Goal: Complete application form

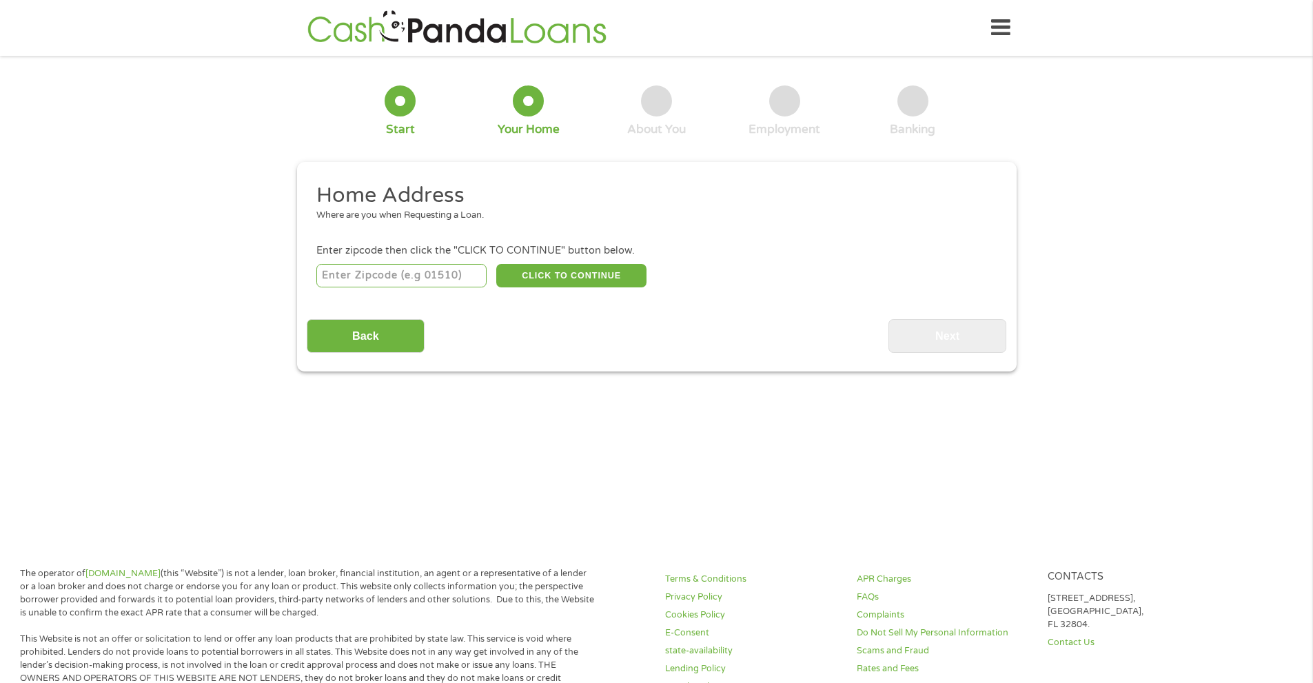
click at [413, 279] on input "number" at bounding box center [401, 275] width 170 height 23
type input "27320"
click at [566, 276] on button "CLICK TO CONTINUE" at bounding box center [571, 275] width 150 height 23
type input "27320"
type input "[GEOGRAPHIC_DATA]"
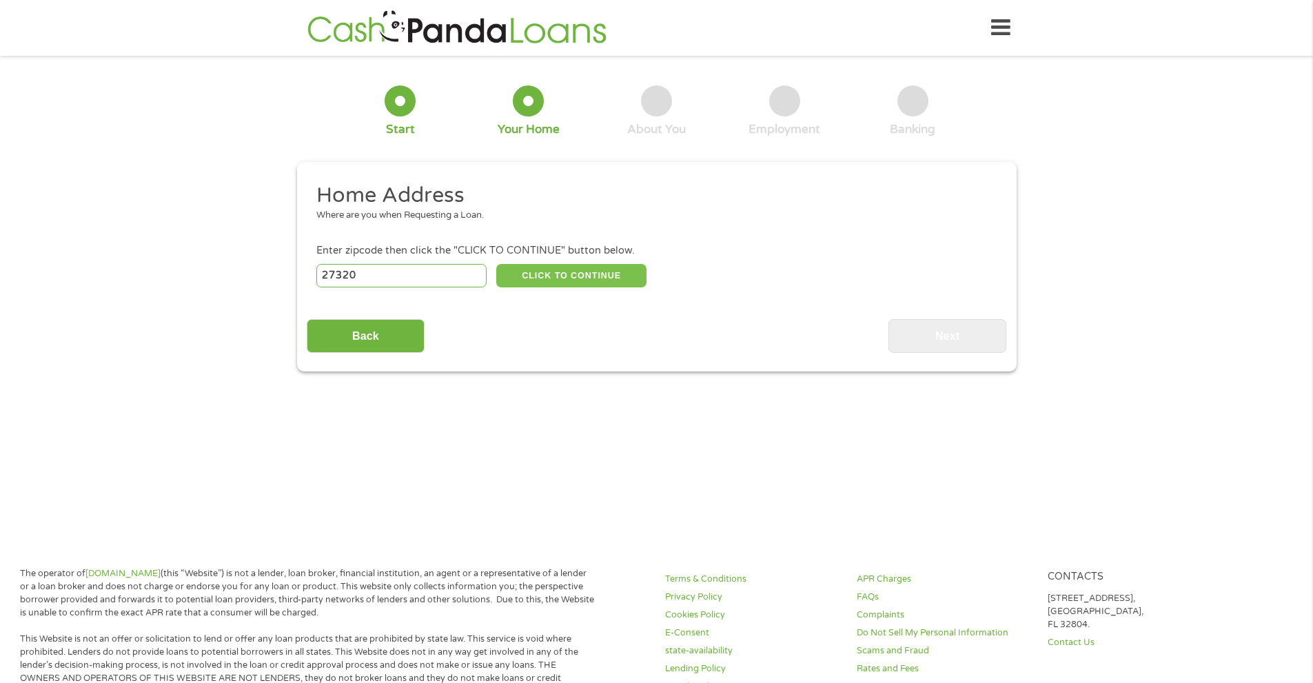
select select "[US_STATE]"
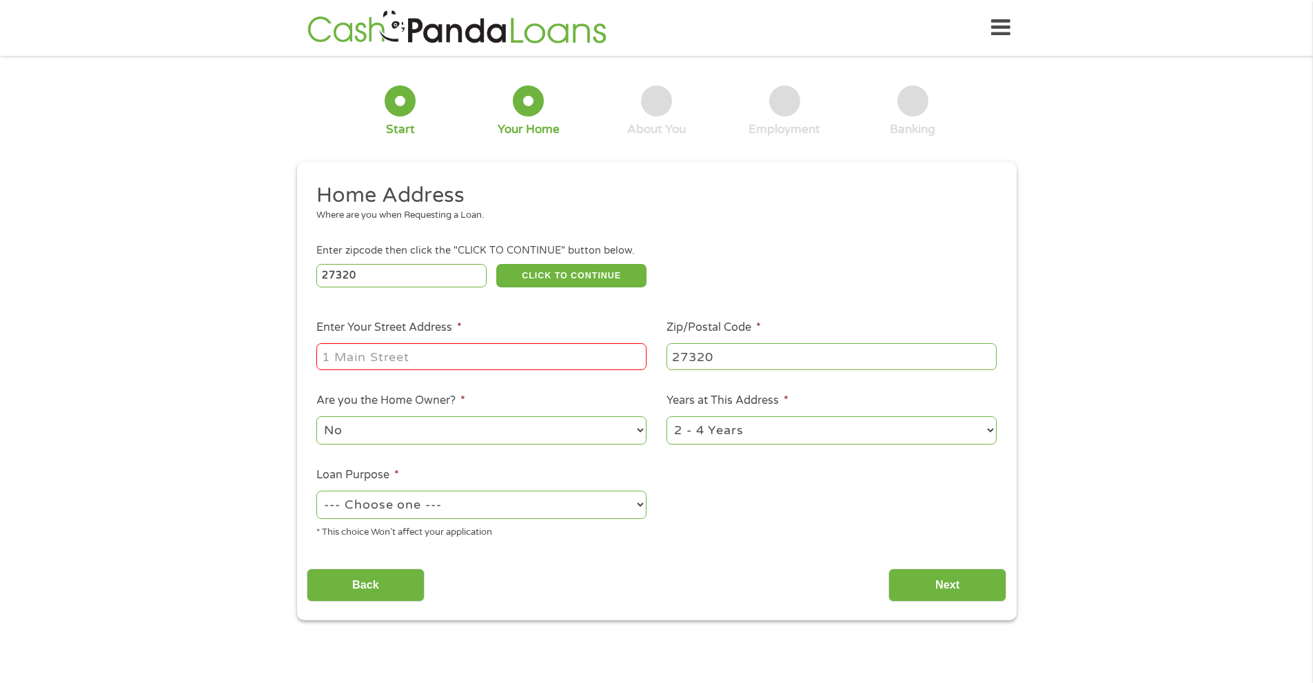
click at [412, 349] on input "Enter Your Street Address *" at bounding box center [481, 356] width 330 height 26
type input "[STREET_ADDRESS]"
click at [639, 434] on select "No Yes" at bounding box center [481, 430] width 330 height 28
select select "yes"
click at [316, 416] on select "No Yes" at bounding box center [481, 430] width 330 height 28
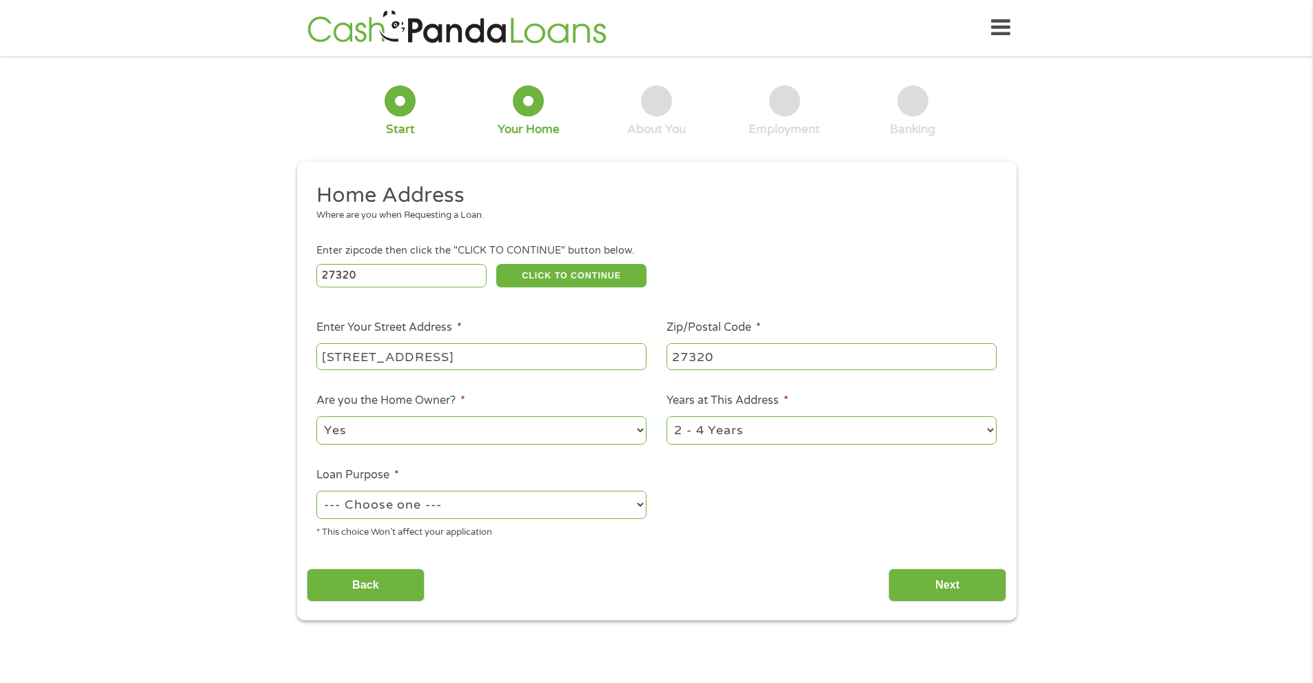
drag, startPoint x: 991, startPoint y: 433, endPoint x: 985, endPoint y: 432, distance: 6.9
click at [991, 432] on select "1 Year or less 1 - 2 Years 2 - 4 Years Over 4 Years" at bounding box center [832, 430] width 330 height 28
select select "60months"
click at [667, 416] on select "1 Year or less 1 - 2 Years 2 - 4 Years Over 4 Years" at bounding box center [832, 430] width 330 height 28
click at [632, 502] on select "--- Choose one --- Pay Bills Debt Consolidation Home Improvement Major Purchase…" at bounding box center [481, 505] width 330 height 28
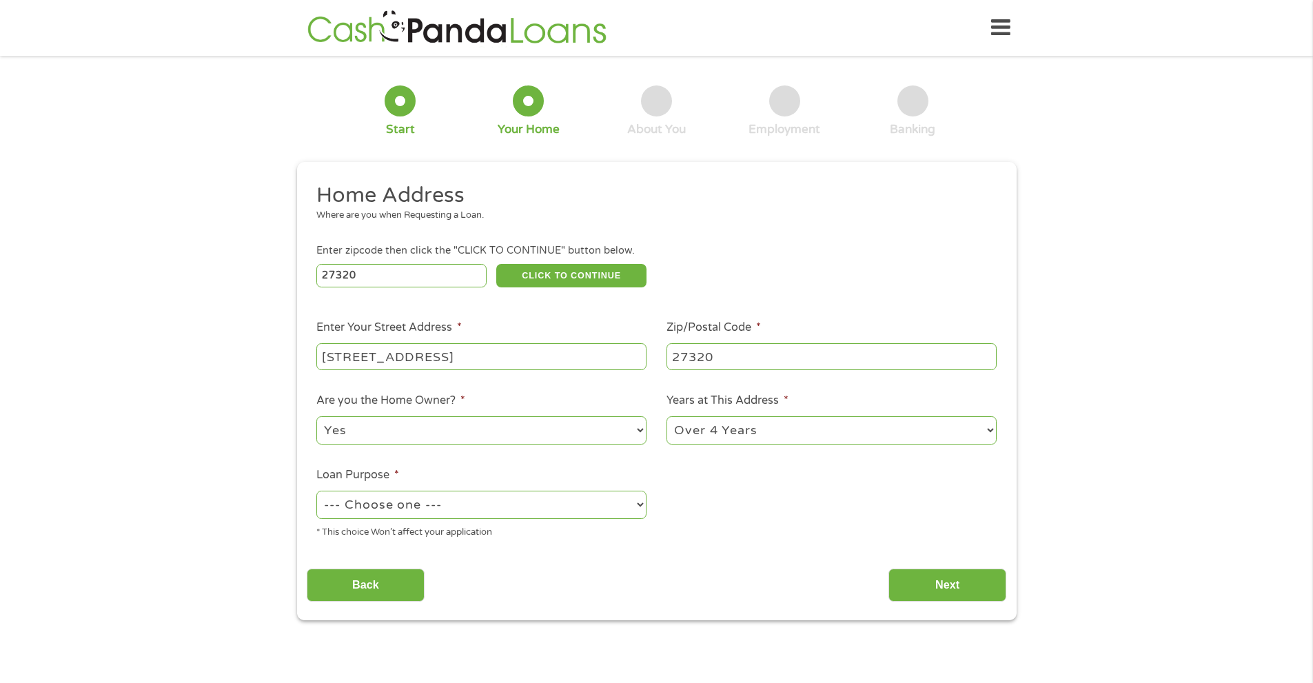
select select "other"
click at [316, 491] on select "--- Choose one --- Pay Bills Debt Consolidation Home Improvement Major Purchase…" at bounding box center [481, 505] width 330 height 28
click at [937, 578] on input "Next" at bounding box center [948, 586] width 118 height 34
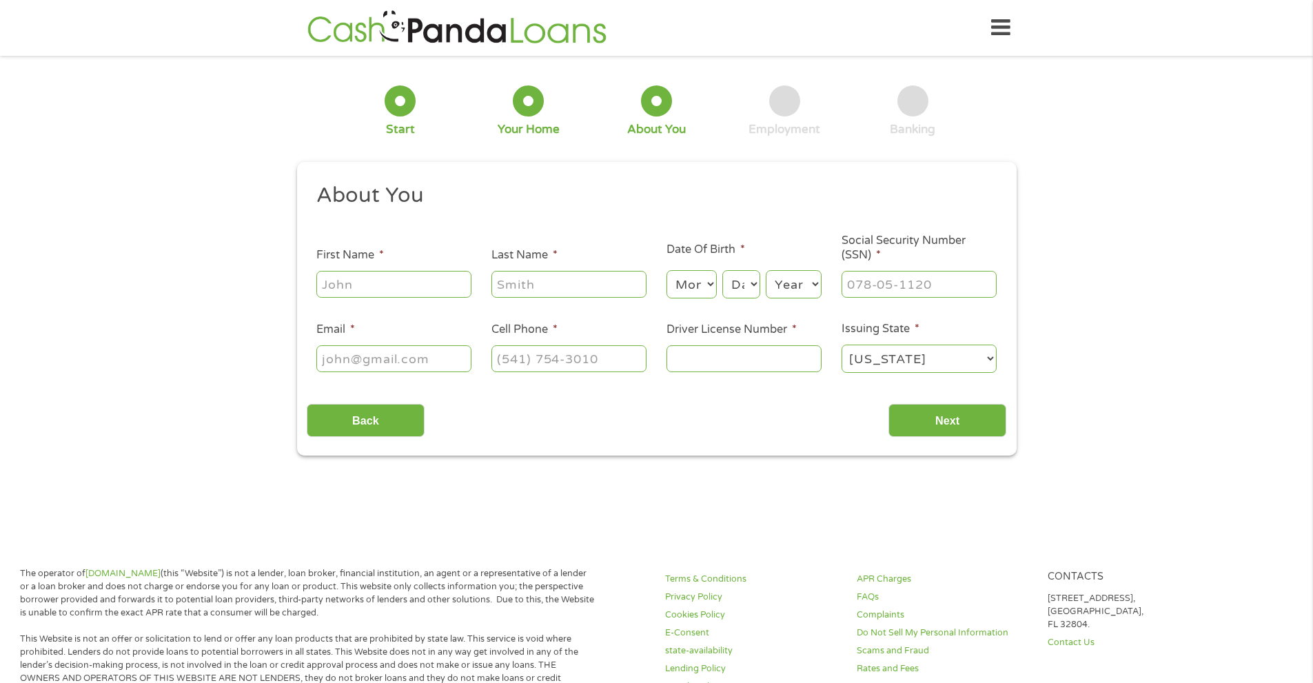
click at [371, 279] on input "First Name *" at bounding box center [393, 284] width 155 height 26
type input "[PERSON_NAME]"
click at [707, 288] on select "Month 1 2 3 4 5 6 7 8 9 10 11 12" at bounding box center [692, 284] width 50 height 28
select select "1"
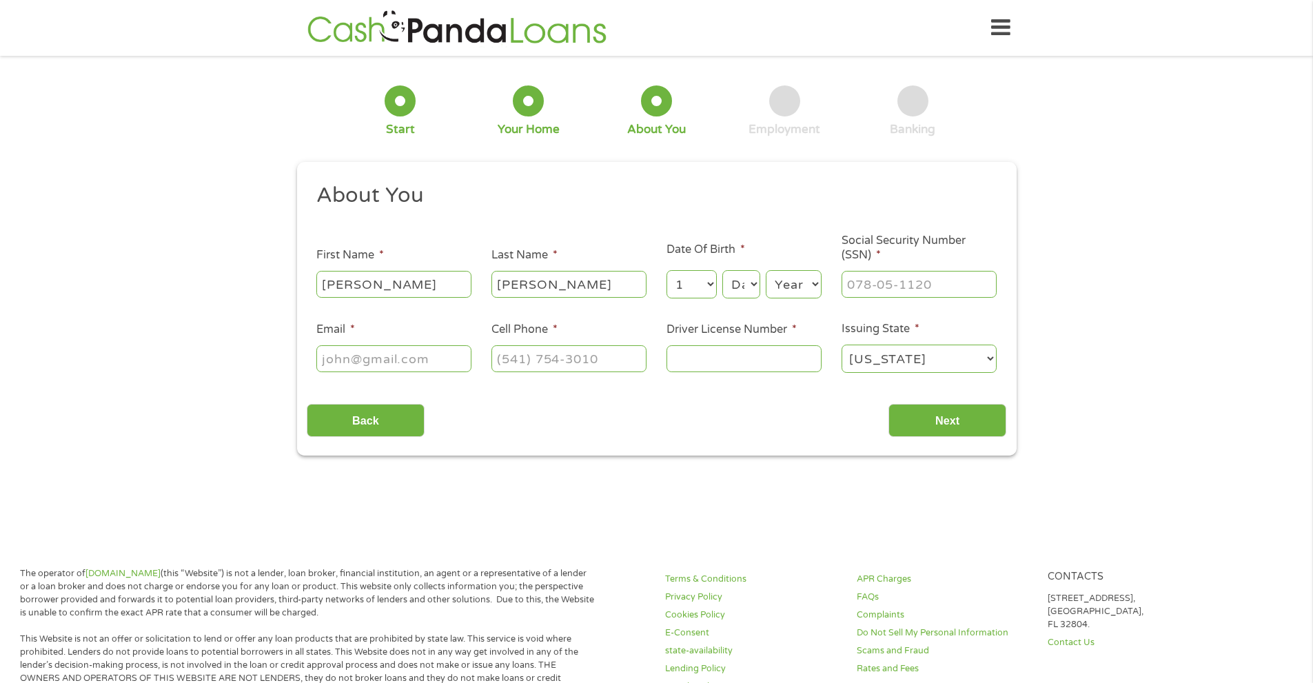
click at [667, 270] on select "Month 1 2 3 4 5 6 7 8 9 10 11 12" at bounding box center [692, 284] width 50 height 28
click at [752, 288] on select "Day 1 2 3 4 5 6 7 8 9 10 11 12 13 14 15 16 17 18 19 20 21 22 23 24 25 26 27 28 …" at bounding box center [741, 284] width 37 height 28
select select "19"
click at [723, 270] on select "Day 1 2 3 4 5 6 7 8 9 10 11 12 13 14 15 16 17 18 19 20 21 22 23 24 25 26 27 28 …" at bounding box center [741, 284] width 37 height 28
click at [807, 281] on select "Year [DATE] 2006 2005 2004 2003 2002 2001 2000 1999 1998 1997 1996 1995 1994 19…" at bounding box center [794, 284] width 56 height 28
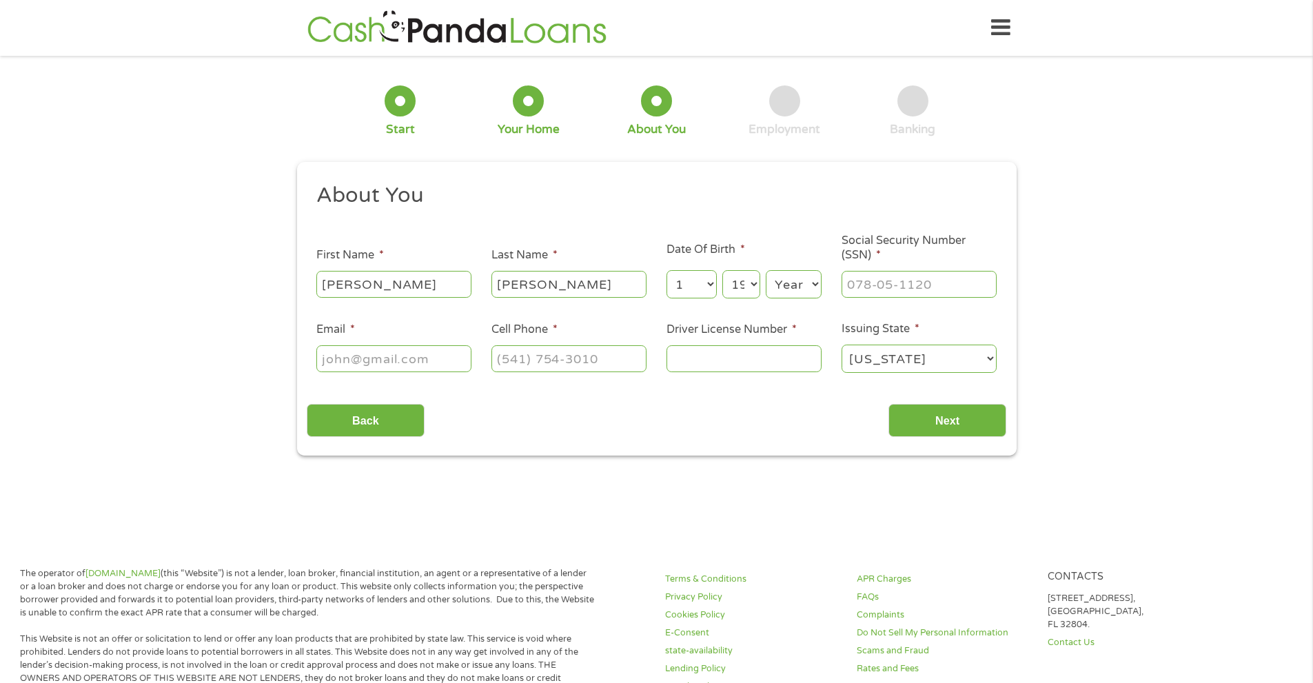
select select "1981"
click at [766, 270] on select "Year [DATE] 2006 2005 2004 2003 2002 2001 2000 1999 1998 1997 1996 1995 1994 19…" at bounding box center [794, 284] width 56 height 28
click at [896, 281] on input "___-__-____" at bounding box center [919, 284] width 155 height 26
type input "245-55-8101"
click at [352, 361] on input "Email *" at bounding box center [393, 358] width 155 height 26
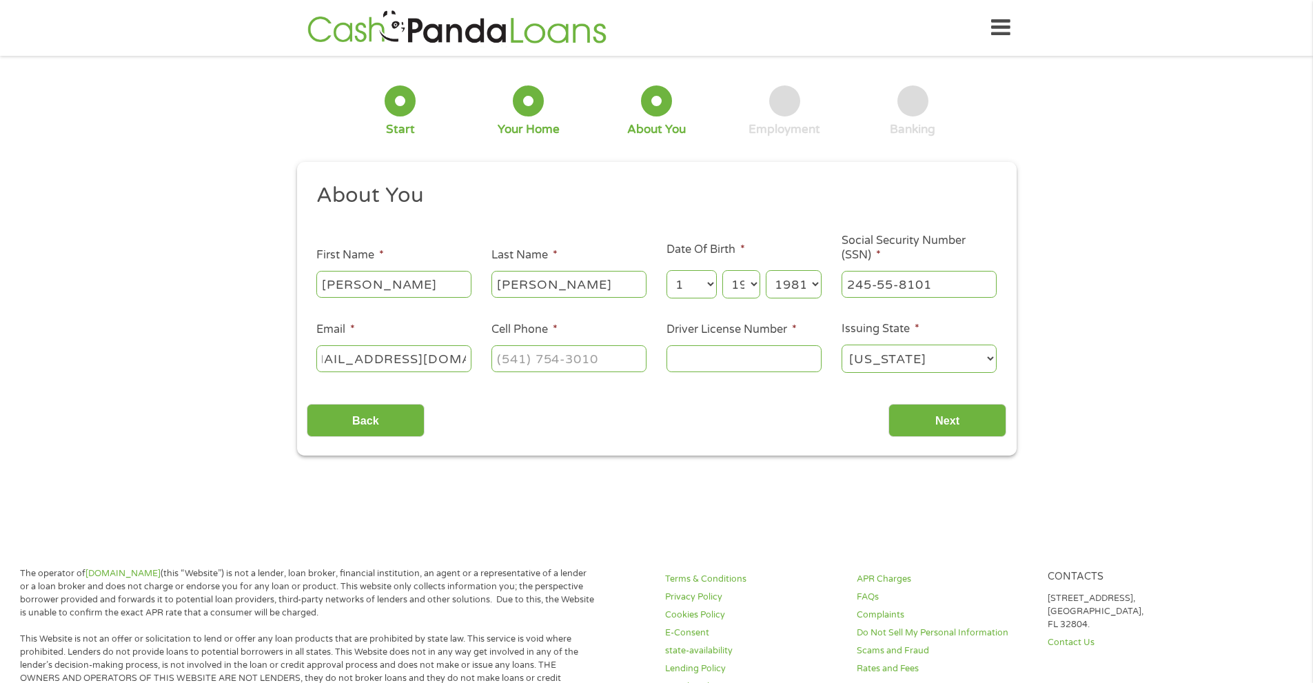
scroll to position [0, 39]
type input "[EMAIL_ADDRESS][DOMAIN_NAME]"
click at [532, 350] on input "(___) ___-____" at bounding box center [569, 358] width 155 height 26
type input "[PHONE_NUMBER]"
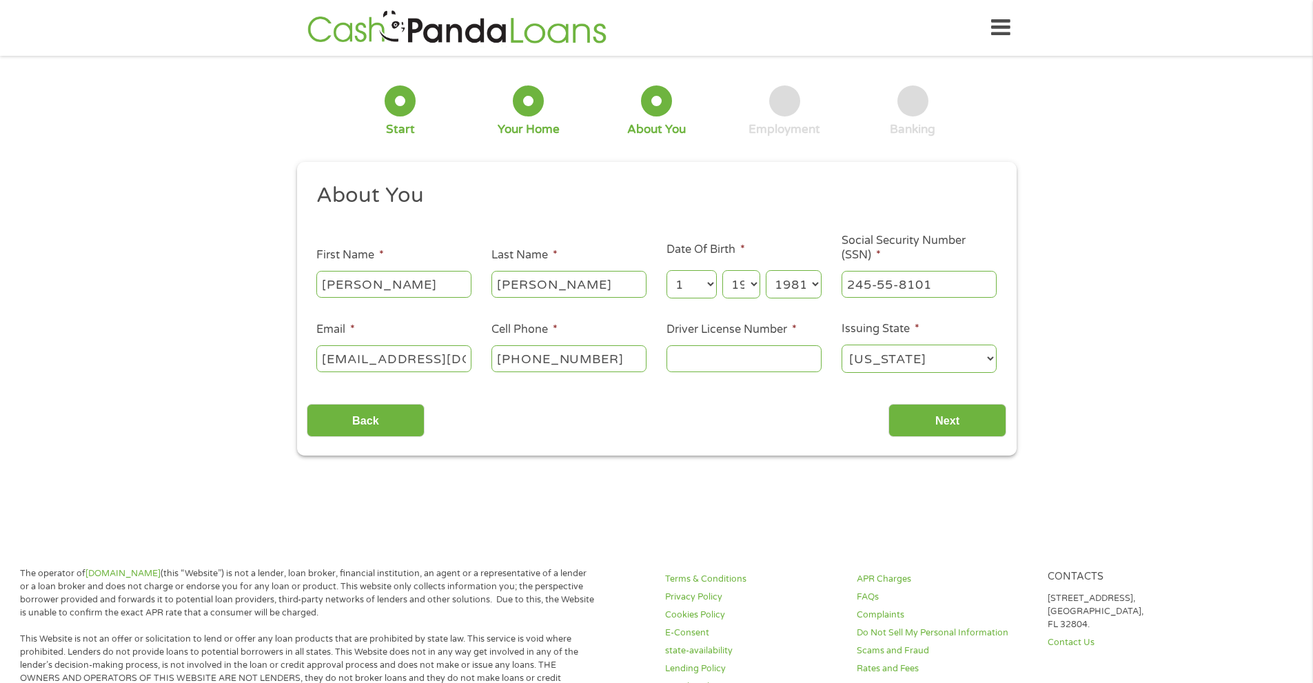
click at [683, 359] on input "Driver License Number *" at bounding box center [744, 358] width 155 height 26
type input "000025117214"
click at [967, 427] on input "Next" at bounding box center [948, 421] width 118 height 34
drag, startPoint x: 932, startPoint y: 423, endPoint x: 1000, endPoint y: 415, distance: 68.7
click at [932, 422] on input "Next" at bounding box center [948, 421] width 118 height 34
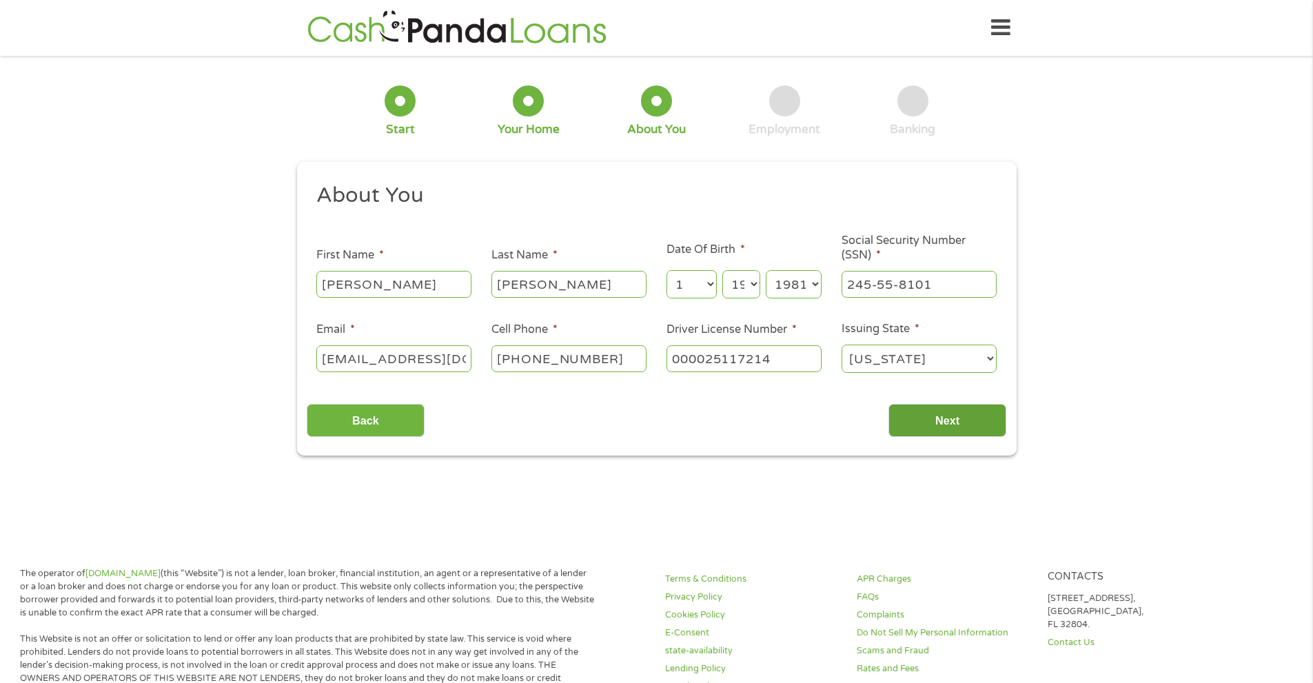
click at [964, 414] on input "Next" at bounding box center [948, 421] width 118 height 34
click at [633, 359] on input "[PHONE_NUMBER]" at bounding box center [569, 358] width 155 height 26
click at [955, 359] on select "[US_STATE] [US_STATE] [US_STATE] [US_STATE] [US_STATE] [US_STATE] [US_STATE] [U…" at bounding box center [919, 359] width 155 height 28
click at [842, 345] on select "[US_STATE] [US_STATE] [US_STATE] [US_STATE] [US_STATE] [US_STATE] [US_STATE] [U…" at bounding box center [919, 359] width 155 height 28
click at [955, 415] on input "Next" at bounding box center [948, 421] width 118 height 34
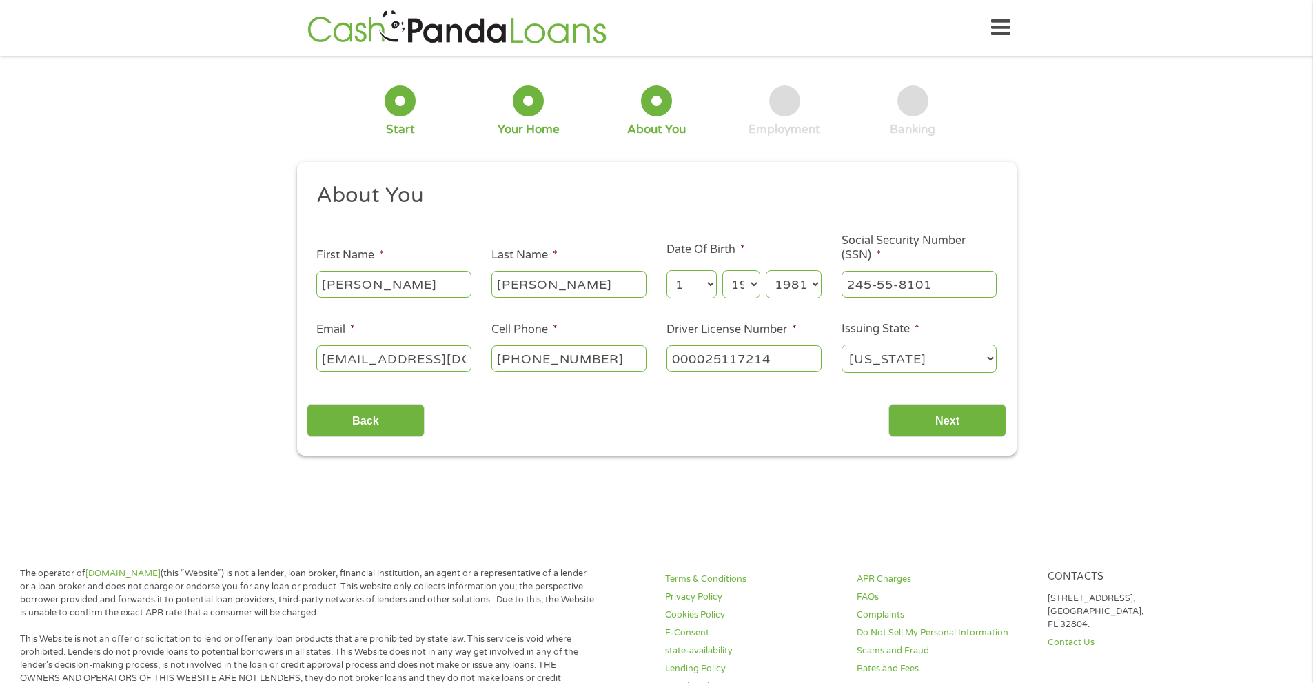
click at [595, 277] on input "[PERSON_NAME]" at bounding box center [569, 284] width 155 height 26
click at [972, 417] on input "Next" at bounding box center [948, 421] width 118 height 34
click at [972, 418] on input "Next" at bounding box center [948, 421] width 118 height 34
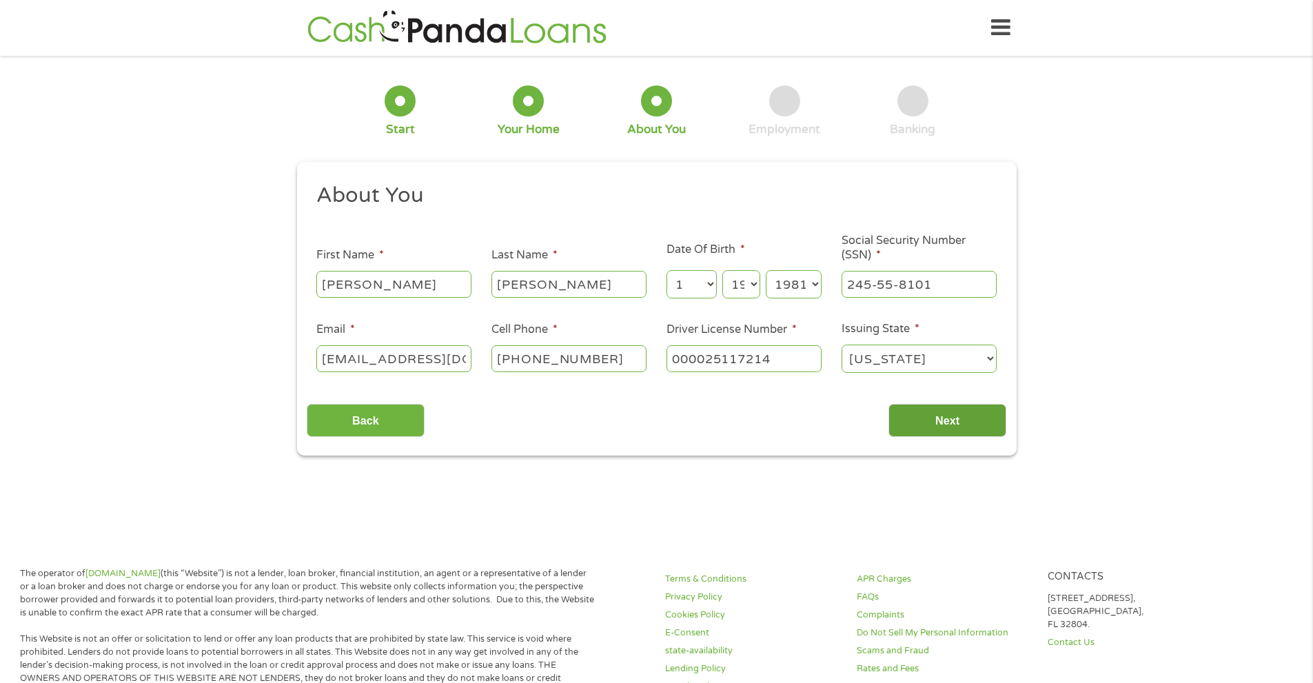
click at [972, 418] on input "Next" at bounding box center [948, 421] width 118 height 34
click at [1120, 341] on div "1 Start 2 Your Home 3 About You 4 Employment 5 Banking 6 This field is hidden w…" at bounding box center [656, 261] width 1313 height 390
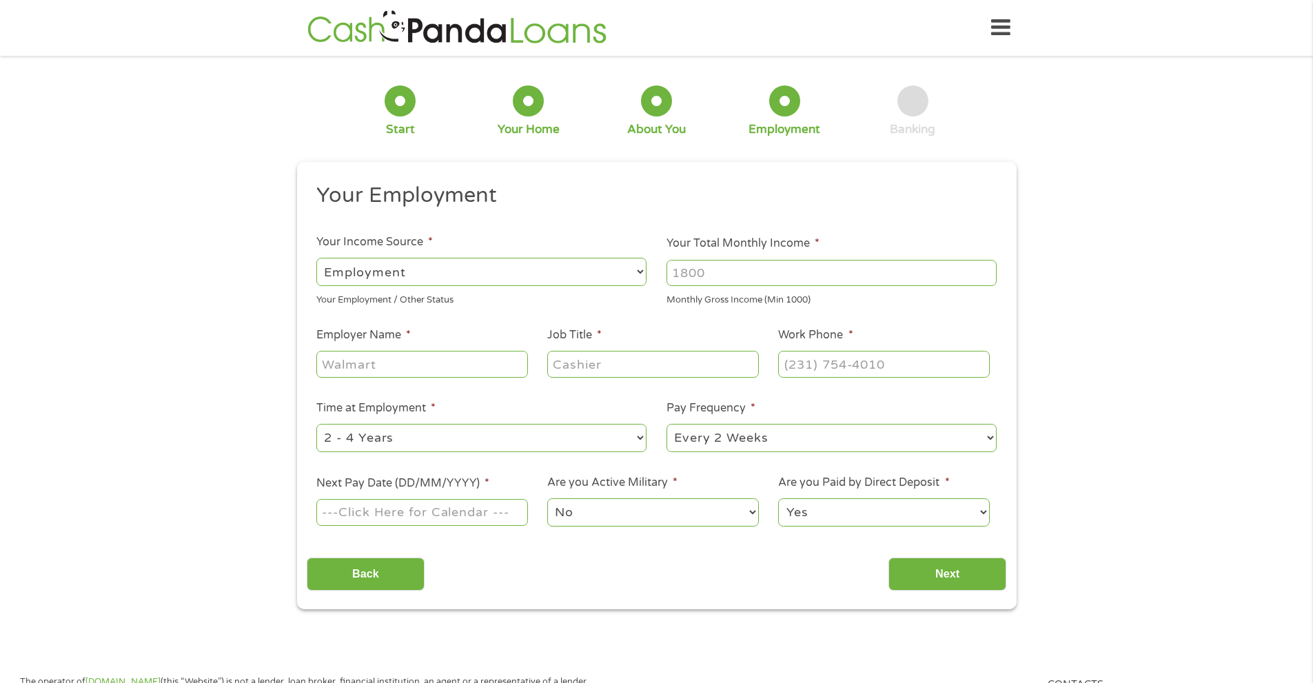
click at [736, 269] on input "Your Total Monthly Income *" at bounding box center [832, 273] width 330 height 26
type input "4000"
click at [387, 354] on input "Employer Name *" at bounding box center [421, 364] width 211 height 26
type input "[PERSON_NAME] Mfg Solutions"
click at [583, 370] on input "Job Title *" at bounding box center [652, 364] width 211 height 26
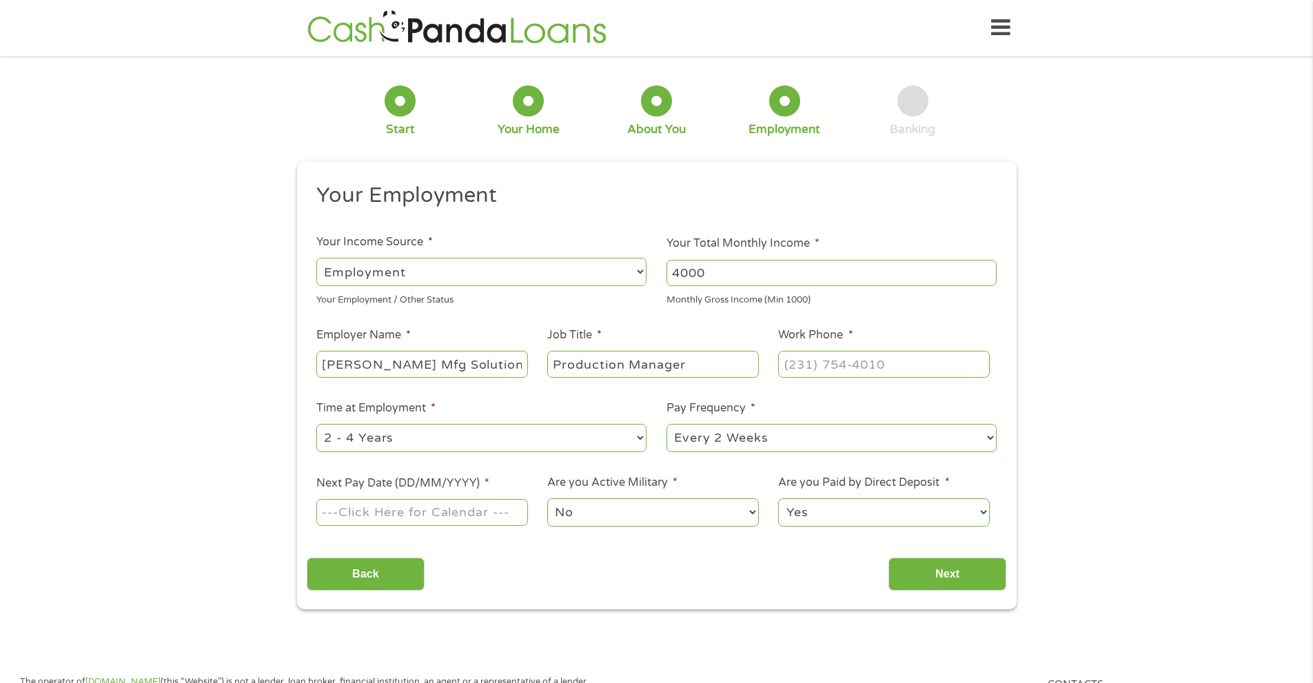
type input "Production Manager"
type input "[PHONE_NUMBER]"
click at [634, 437] on select "--- Choose one --- 1 Year or less 1 - 2 Years 2 - 4 Years Over 4 Years" at bounding box center [481, 438] width 330 height 28
select select "60months"
click at [316, 424] on select "--- Choose one --- 1 Year or less 1 - 2 Years 2 - 4 Years Over 4 Years" at bounding box center [481, 438] width 330 height 28
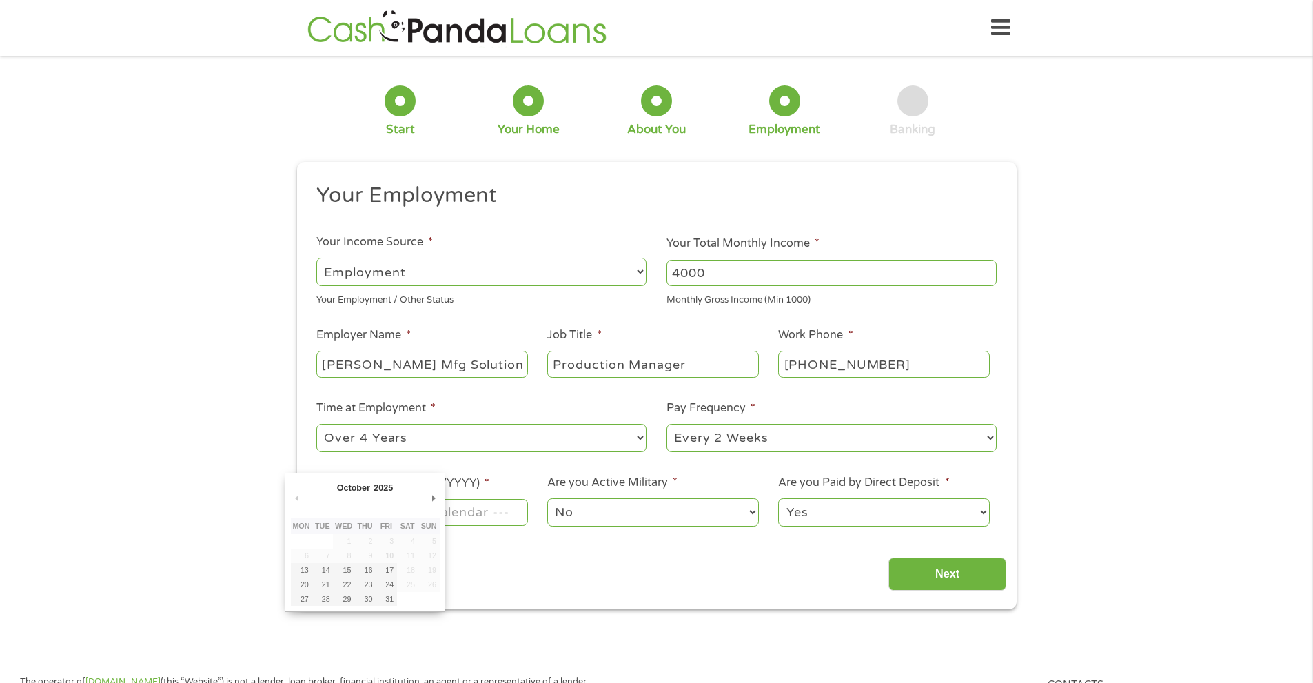
drag, startPoint x: 394, startPoint y: 510, endPoint x: 458, endPoint y: 509, distance: 64.1
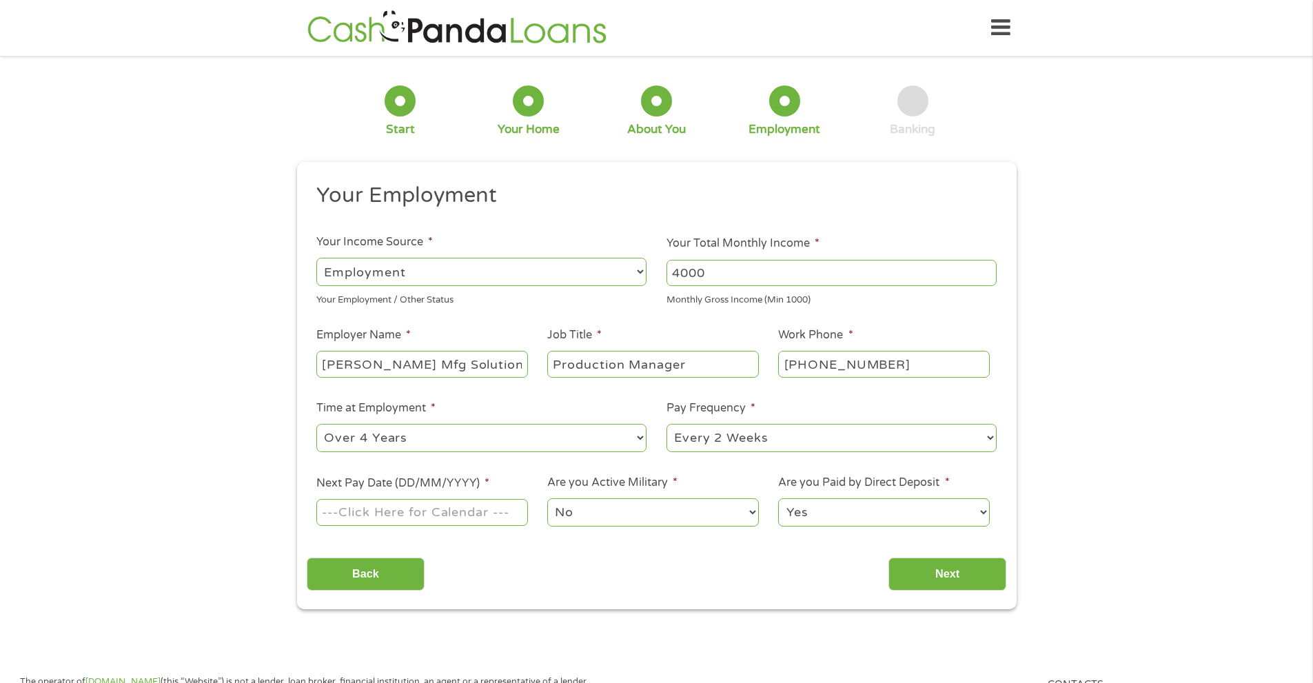
click at [447, 513] on input "Next Pay Date (DD/MM/YYYY) *" at bounding box center [421, 512] width 211 height 26
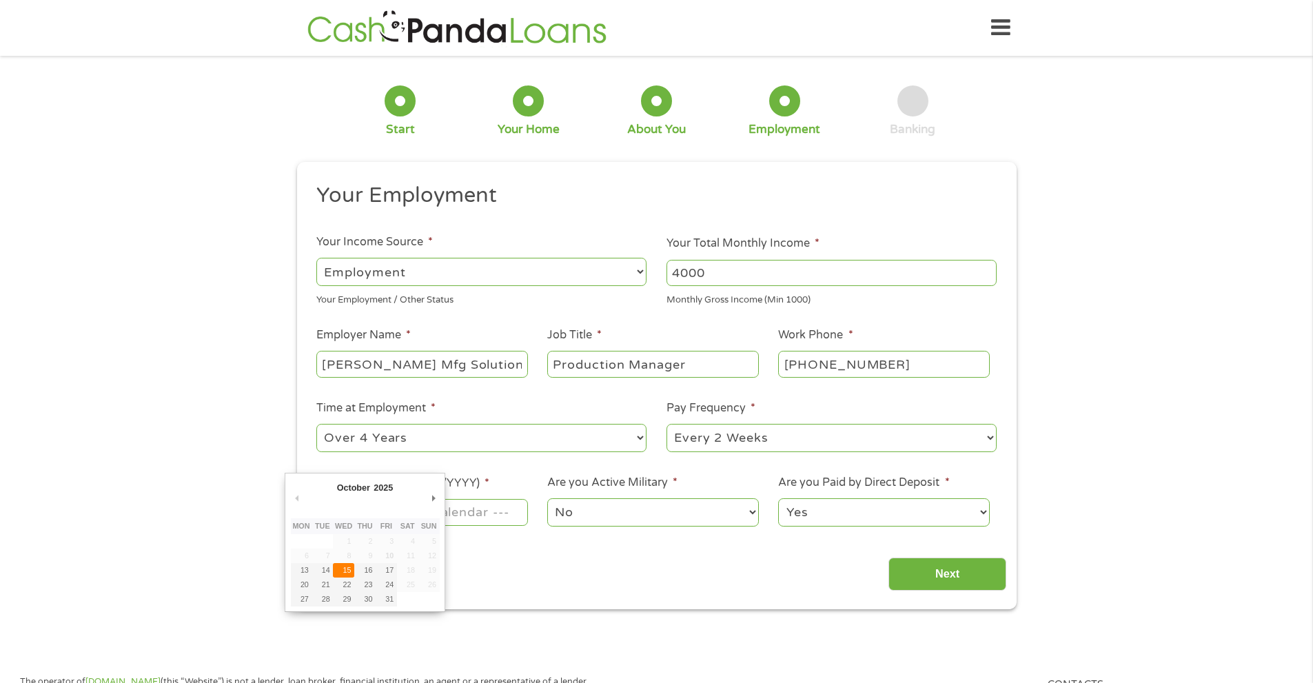
type input "[DATE]"
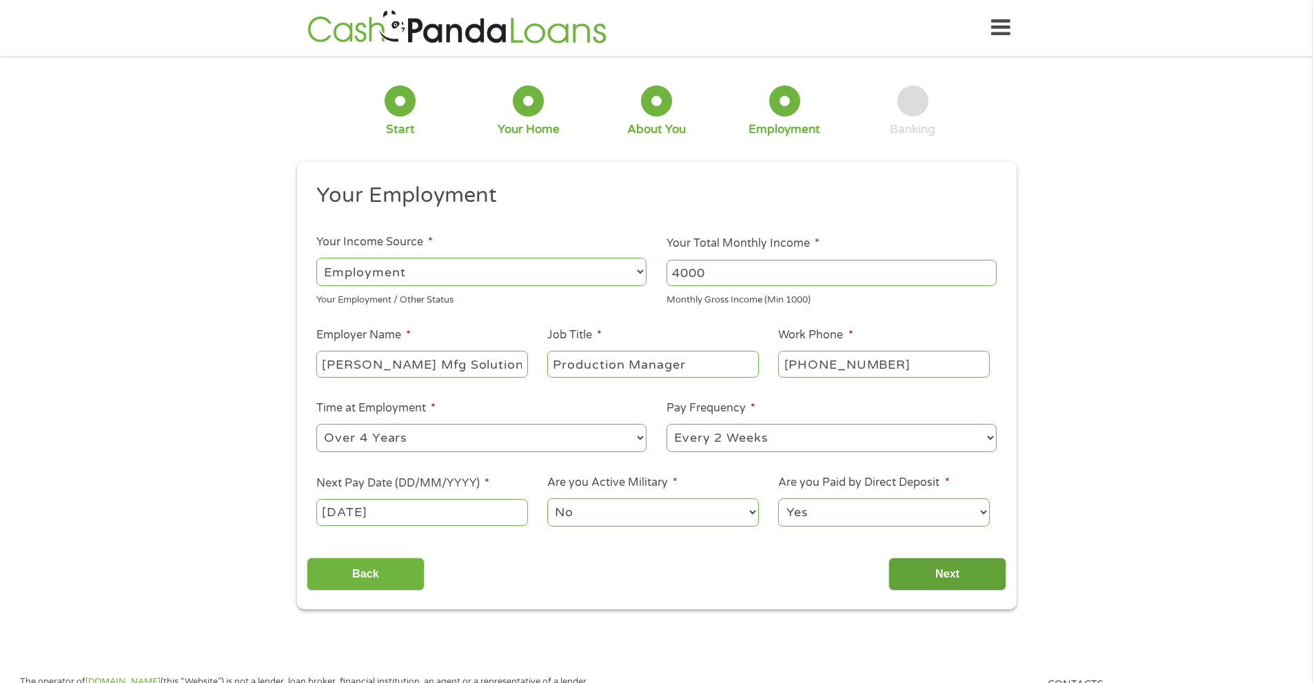
drag, startPoint x: 931, startPoint y: 581, endPoint x: 939, endPoint y: 576, distance: 8.6
click at [932, 580] on input "Next" at bounding box center [948, 575] width 118 height 34
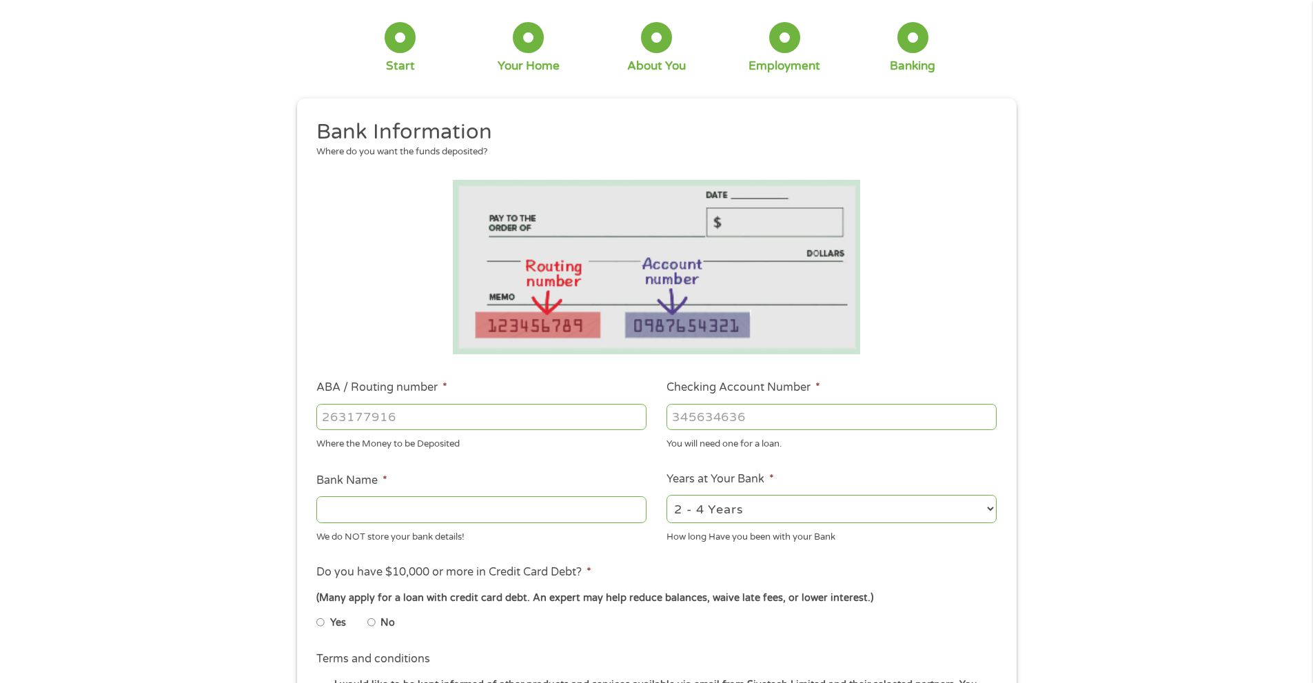
scroll to position [138, 0]
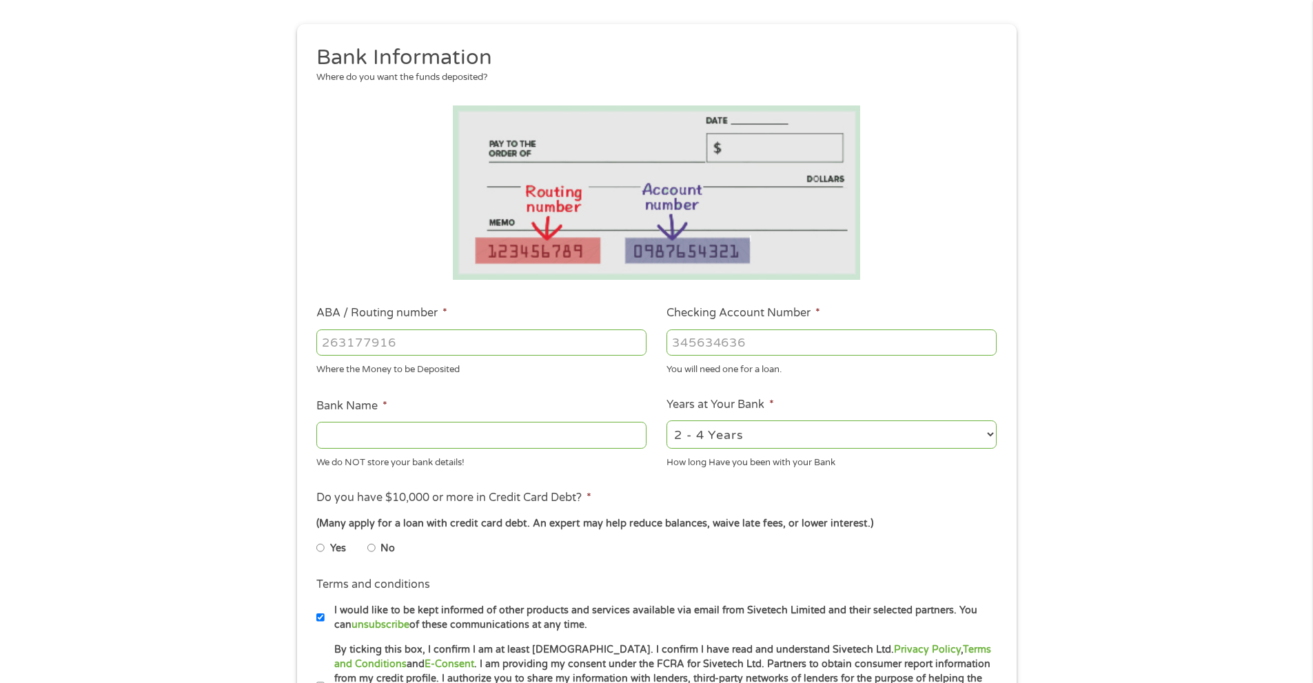
click at [353, 345] on input "ABA / Routing number *" at bounding box center [481, 343] width 330 height 26
type input "053112592"
type input "WOODFOREST NATIONAL BANK"
type input "053112592"
click at [729, 340] on input "Checking Account Number *" at bounding box center [832, 343] width 330 height 26
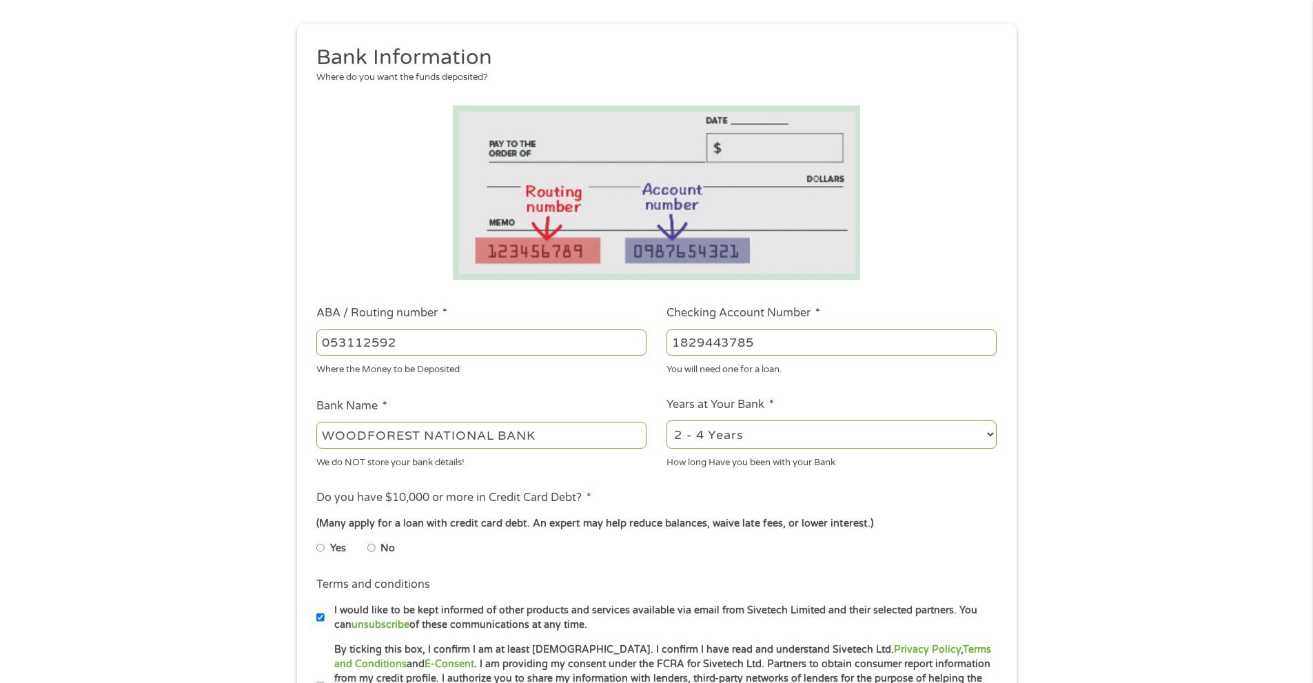
type input "1829443785"
drag, startPoint x: 982, startPoint y: 430, endPoint x: 967, endPoint y: 434, distance: 14.9
click at [982, 431] on select "2 - 4 Years 6 - 12 Months 1 - 2 Years Over 4 Years" at bounding box center [832, 435] width 330 height 28
select select "60months"
click at [667, 421] on select "2 - 4 Years 6 - 12 Months 1 - 2 Years Over 4 Years" at bounding box center [832, 435] width 330 height 28
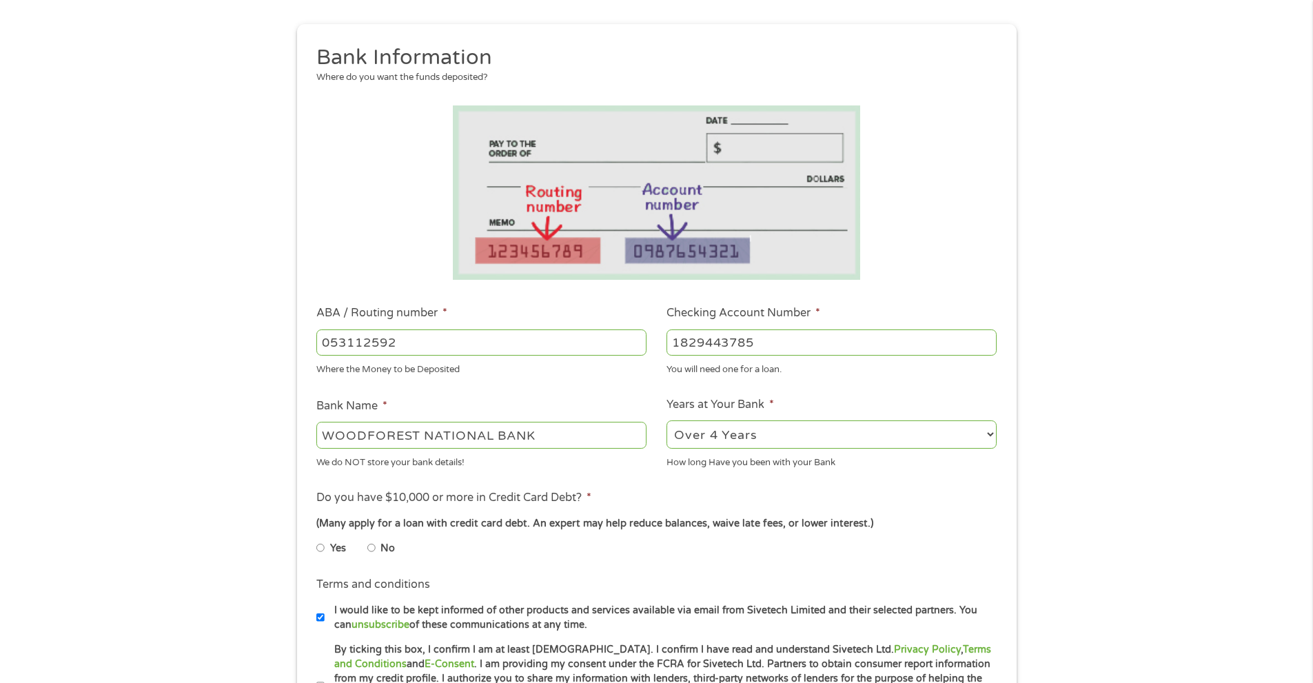
click at [372, 545] on input "No" at bounding box center [371, 548] width 8 height 22
radio input "true"
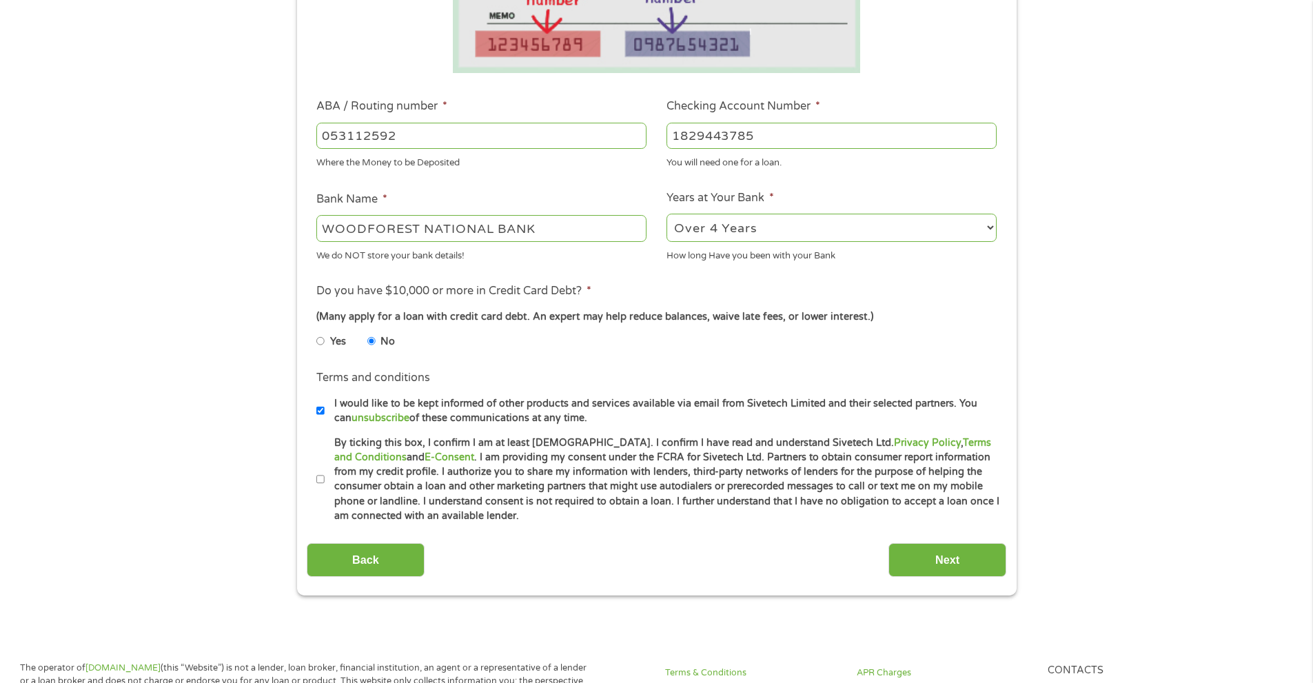
scroll to position [414, 0]
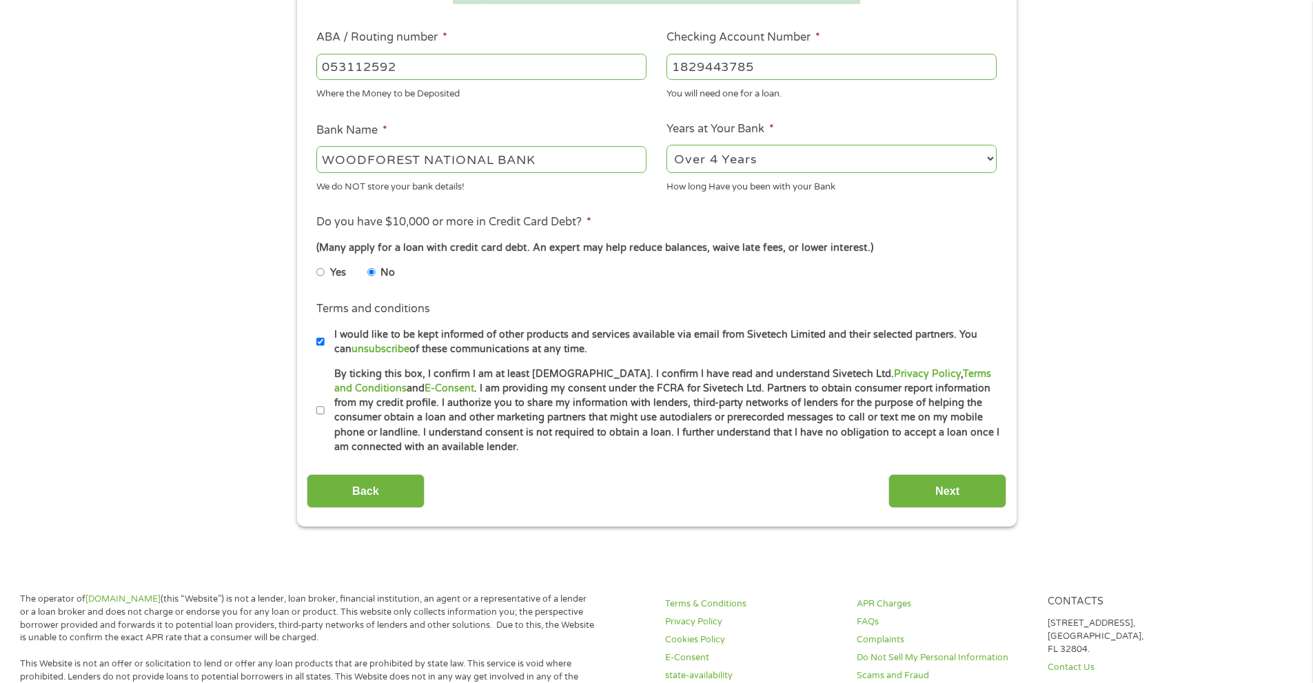
click at [325, 407] on label "By ticking this box, I confirm I am at least [DEMOGRAPHIC_DATA]. I confirm I ha…" at bounding box center [663, 411] width 676 height 88
click at [324, 407] on input "By ticking this box, I confirm I am at least [DEMOGRAPHIC_DATA]. I confirm I ha…" at bounding box center [320, 411] width 8 height 22
checkbox input "true"
click at [956, 485] on input "Next" at bounding box center [948, 491] width 118 height 34
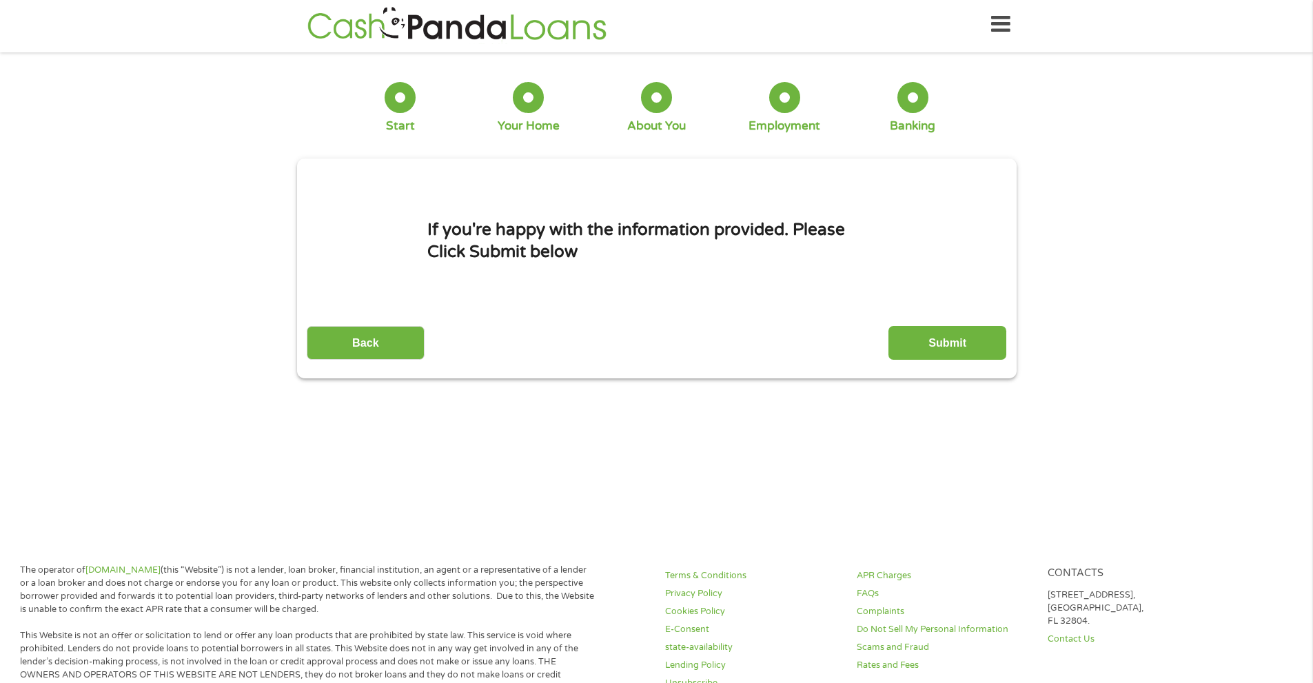
scroll to position [0, 0]
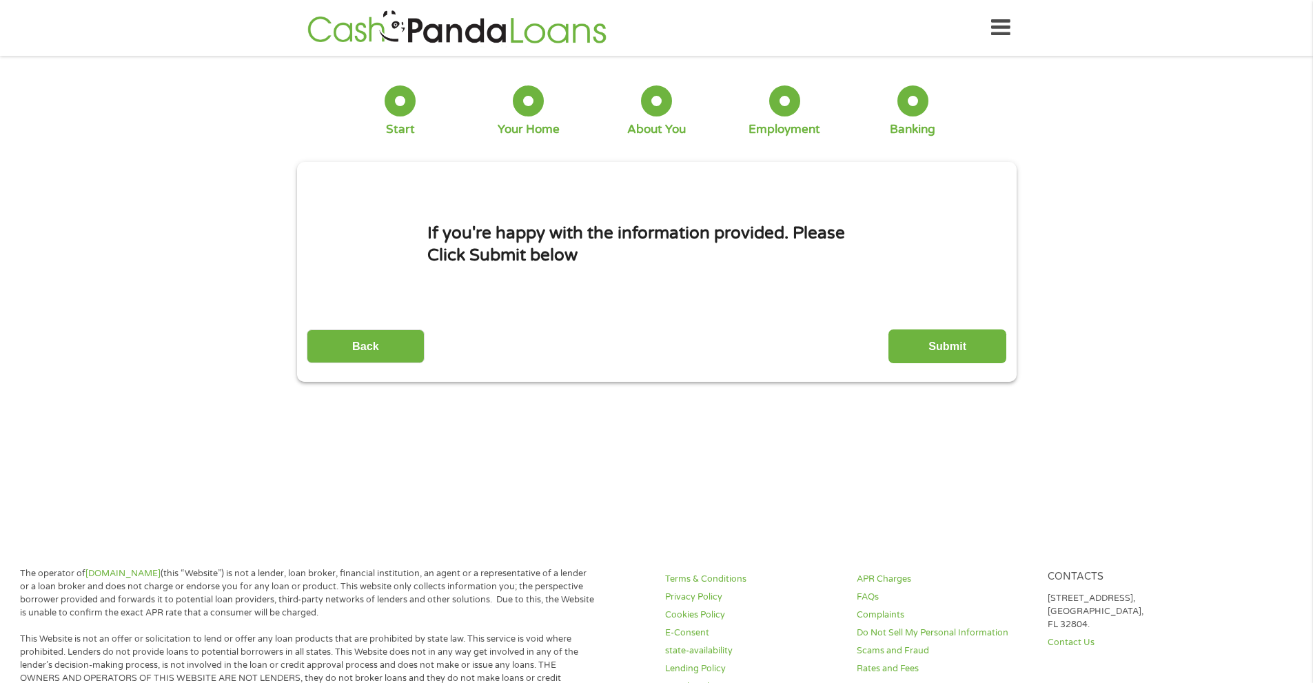
click at [962, 343] on input "Submit" at bounding box center [948, 347] width 118 height 34
